Goal: Information Seeking & Learning: Find specific fact

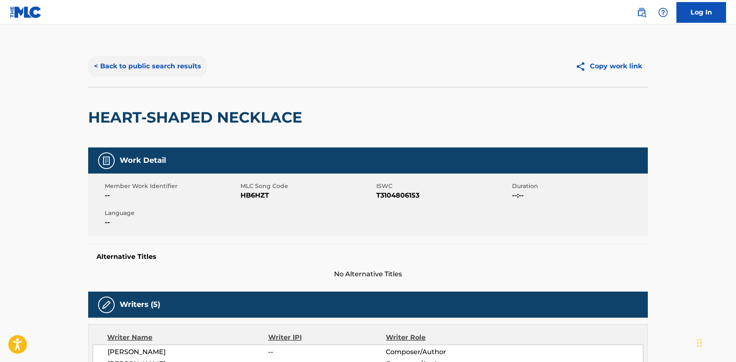
click at [179, 67] on button "< Back to public search results" at bounding box center [147, 66] width 119 height 21
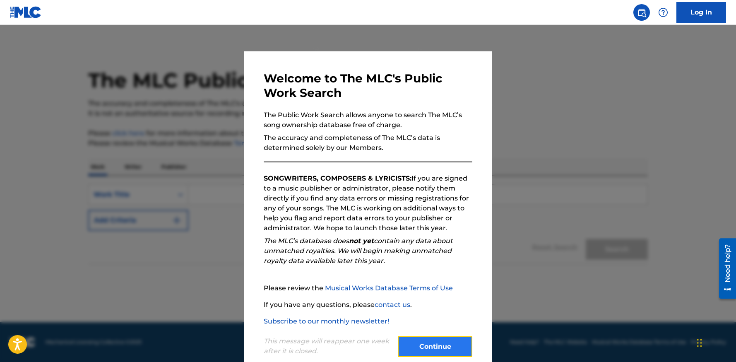
click at [424, 341] on button "Continue" at bounding box center [435, 346] width 75 height 21
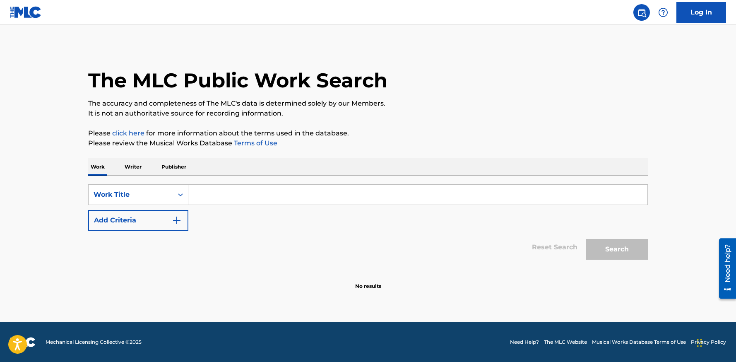
click at [249, 196] on input "Search Form" at bounding box center [417, 195] width 459 height 20
type input "C"
type input "HALL OF FAME"
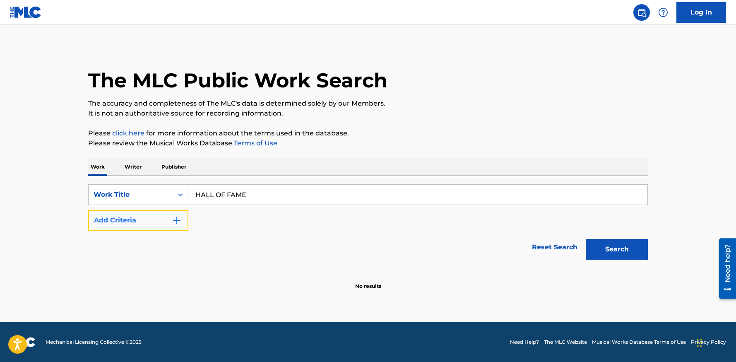
click at [149, 217] on button "Add Criteria" at bounding box center [138, 220] width 100 height 21
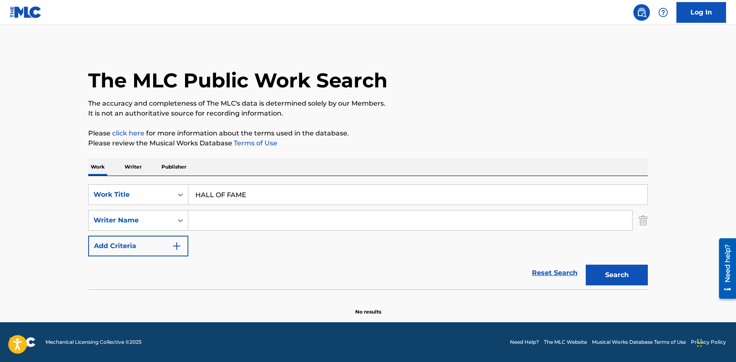
click at [261, 222] on input "Search Form" at bounding box center [410, 220] width 444 height 20
type input "[PERSON_NAME]"
click at [586, 265] on button "Search" at bounding box center [617, 275] width 62 height 21
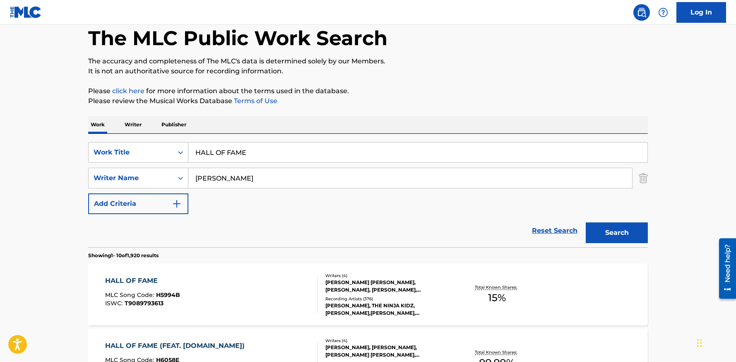
scroll to position [169, 0]
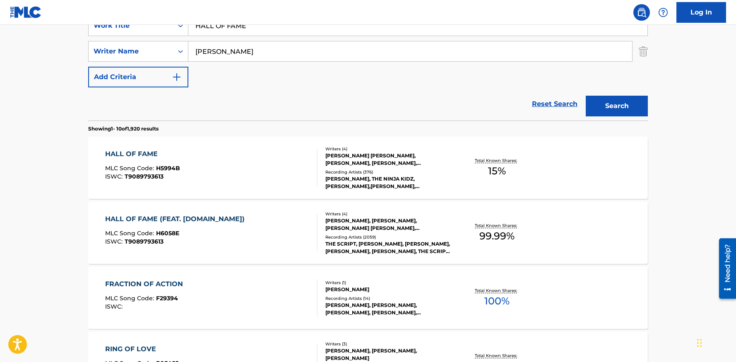
click at [439, 169] on div "Recording Artists ( 376 )" at bounding box center [388, 172] width 125 height 6
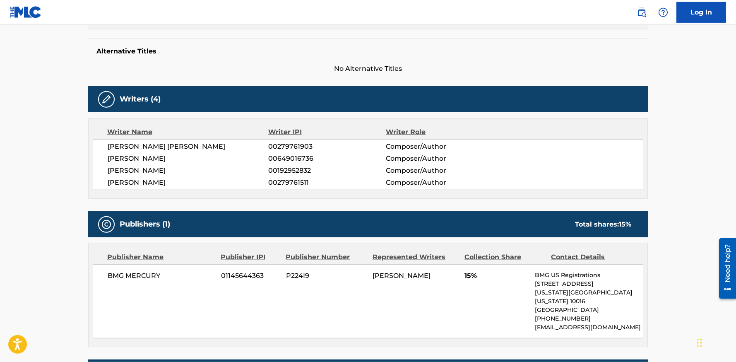
scroll to position [202, 0]
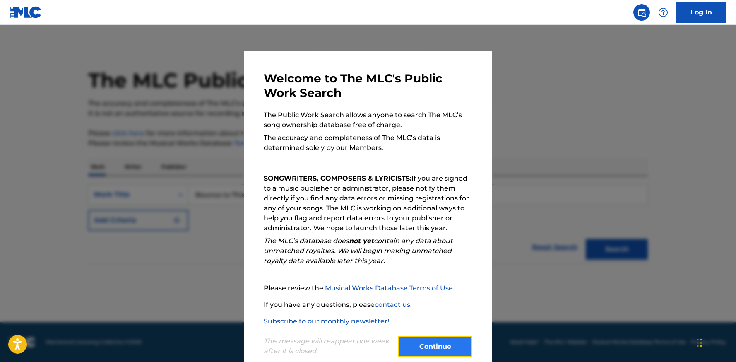
click at [447, 342] on button "Continue" at bounding box center [435, 346] width 75 height 21
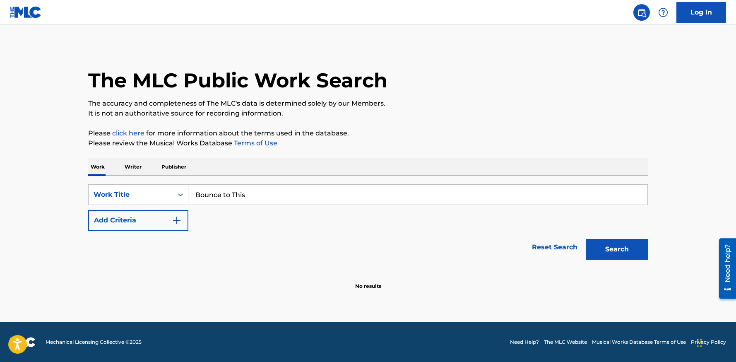
drag, startPoint x: 276, startPoint y: 201, endPoint x: 143, endPoint y: 188, distance: 133.6
click at [188, 188] on input "Bounce to This" at bounding box center [417, 195] width 459 height 20
paste input "Silver and Gold"
type input "Silver and Gold"
click at [130, 218] on button "Add Criteria" at bounding box center [138, 220] width 100 height 21
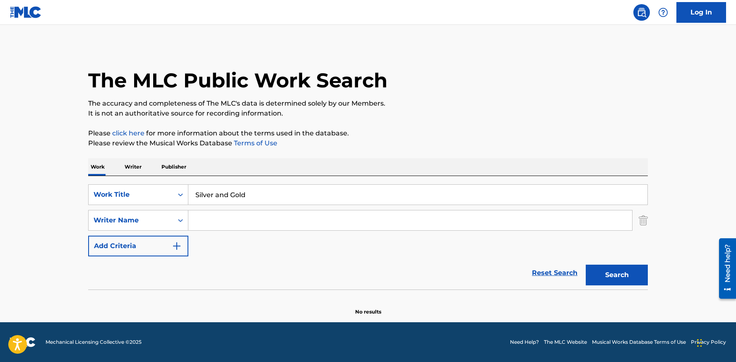
click at [266, 226] on input "Search Form" at bounding box center [410, 220] width 444 height 20
type input "kirk"
click at [586, 265] on button "Search" at bounding box center [617, 275] width 62 height 21
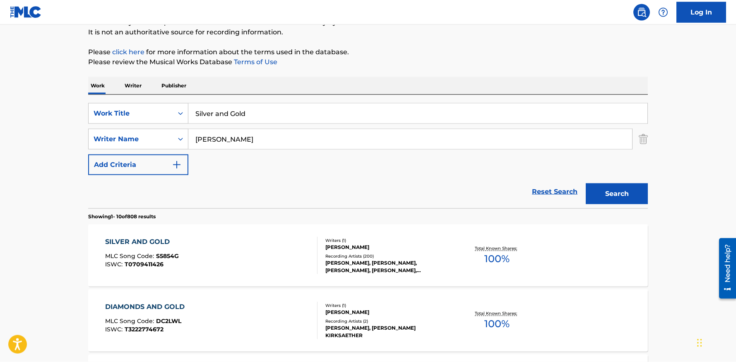
scroll to position [169, 0]
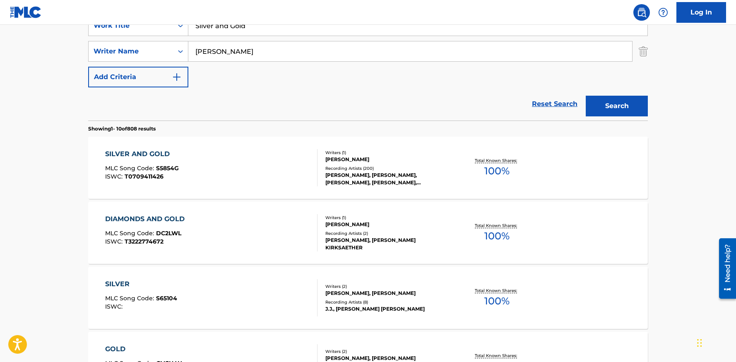
click at [393, 164] on div "Writers ( 1 ) KIRK FRANKLIN Recording Artists ( 200 ) KIRK FRANKLIN, KIRK FRANK…" at bounding box center [384, 168] width 133 height 37
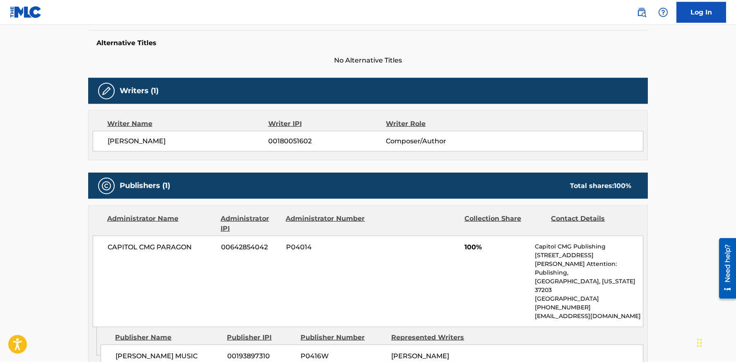
scroll to position [296, 0]
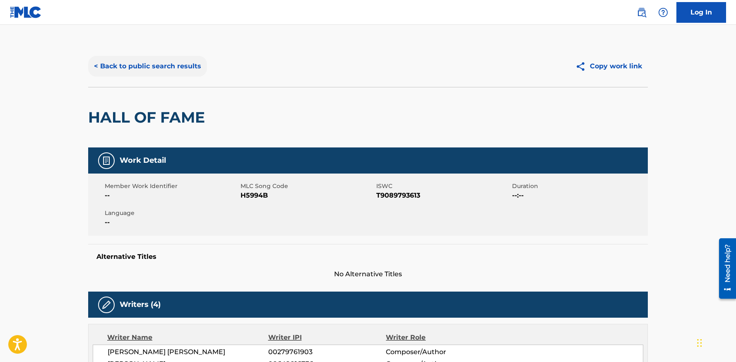
click at [164, 70] on button "< Back to public search results" at bounding box center [147, 66] width 119 height 21
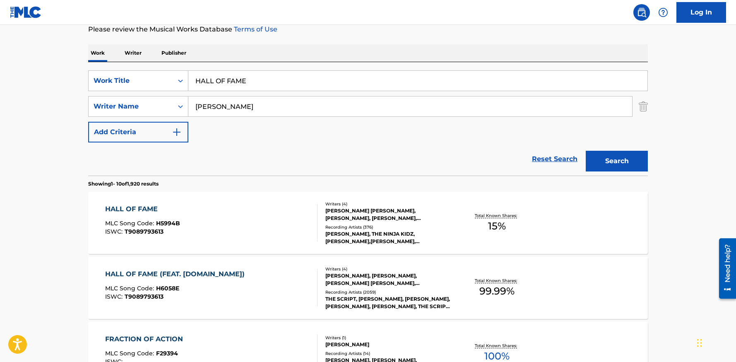
scroll to position [84, 0]
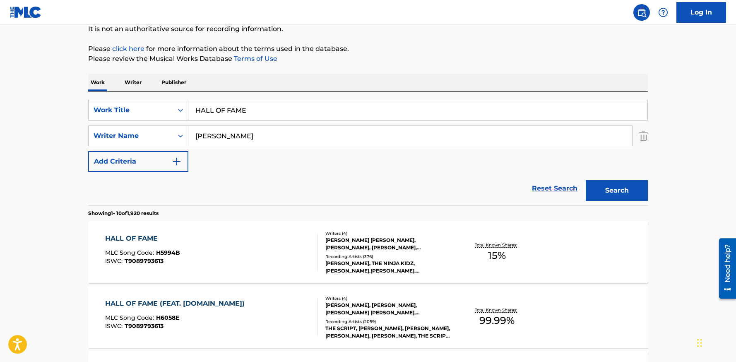
drag, startPoint x: 266, startPoint y: 106, endPoint x: 165, endPoint y: 106, distance: 100.7
click at [188, 106] on input "HALL OF FAME" at bounding box center [417, 110] width 459 height 20
paste input "Silver and Gold"
type input "Silver and Gold"
drag, startPoint x: 241, startPoint y: 137, endPoint x: 168, endPoint y: 137, distance: 72.9
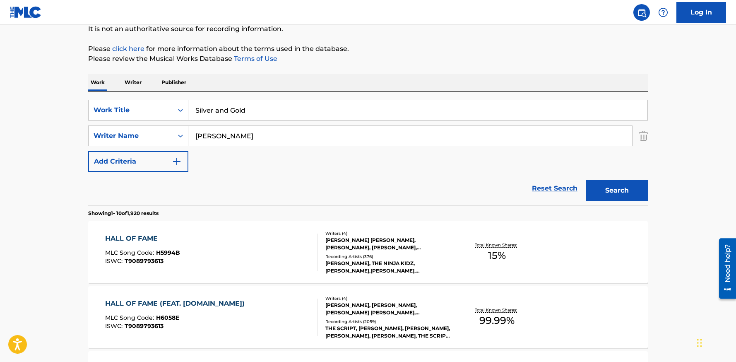
click at [188, 137] on input "[PERSON_NAME]" at bounding box center [410, 136] width 444 height 20
